Goal: Find specific page/section: Find specific page/section

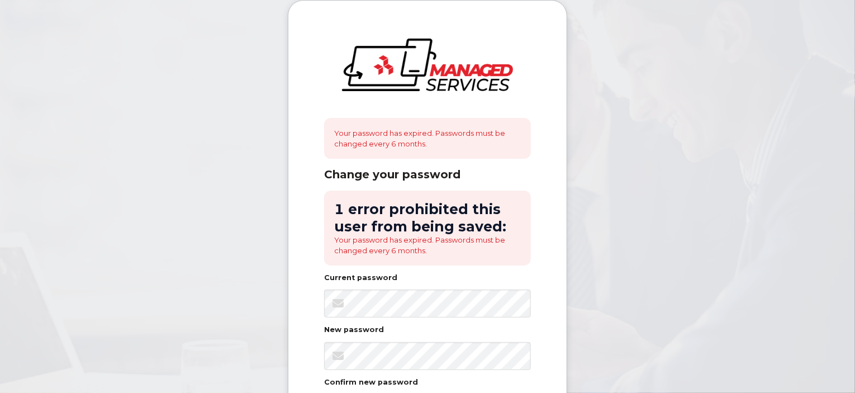
scroll to position [182, 0]
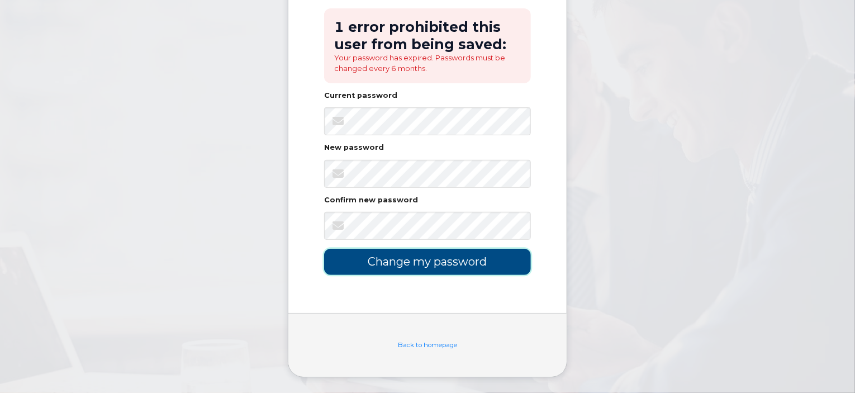
click at [371, 263] on input "Change my password" at bounding box center [427, 262] width 207 height 26
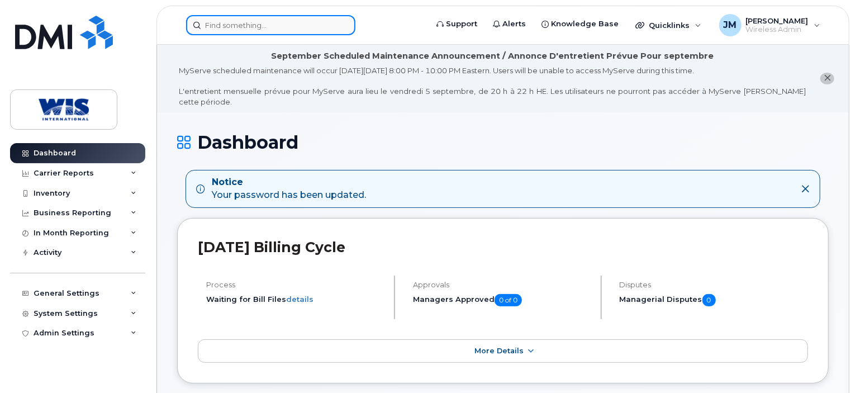
click at [320, 20] on input at bounding box center [270, 25] width 169 height 20
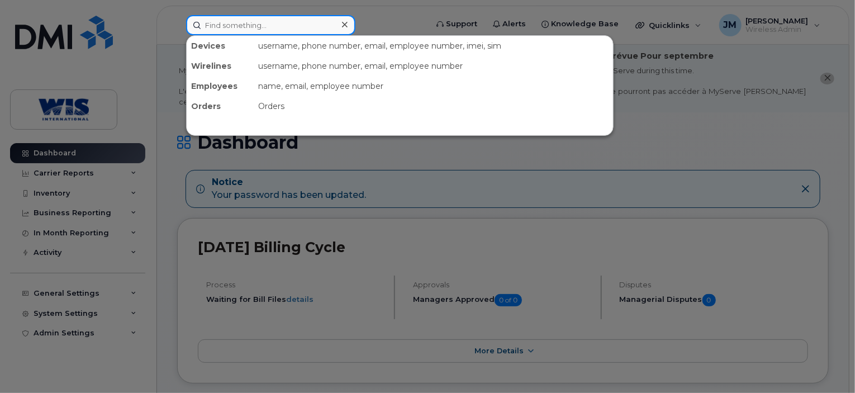
paste input "014299000255382"
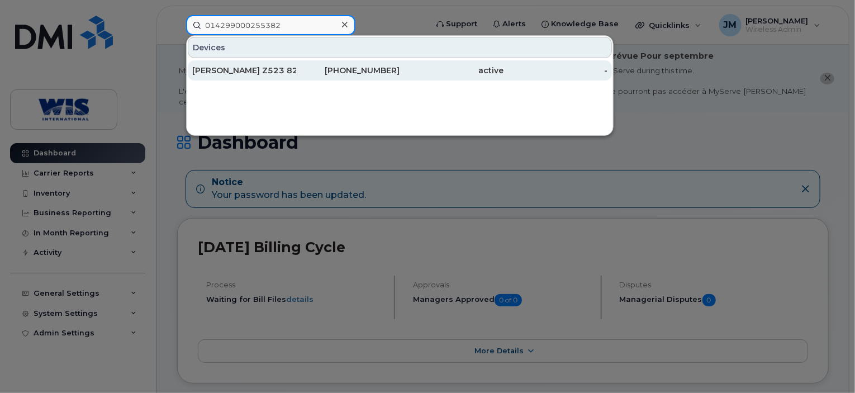
type input "014299000255382"
click at [291, 71] on div "[PERSON_NAME] Z523 82 8102" at bounding box center [244, 70] width 104 height 11
